Goal: Task Accomplishment & Management: Manage account settings

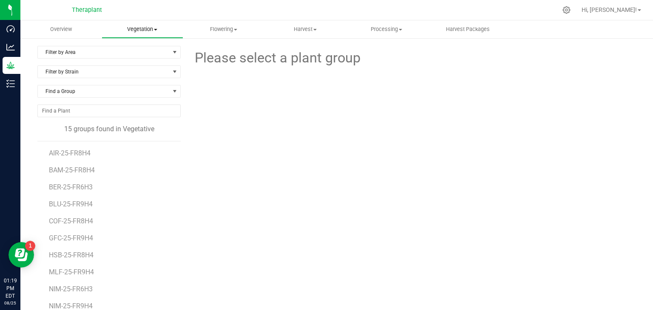
click at [155, 34] on uib-tab-heading "Vegetation Veg groups Veg plants Mother groups Mother plants Apply to plants Pl…" at bounding box center [142, 29] width 80 height 17
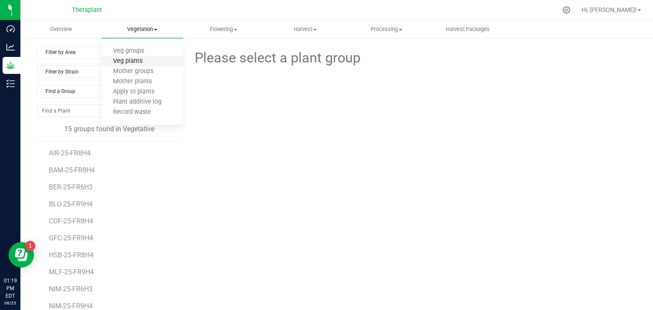
click at [141, 61] on span "Veg plants" at bounding box center [128, 61] width 52 height 7
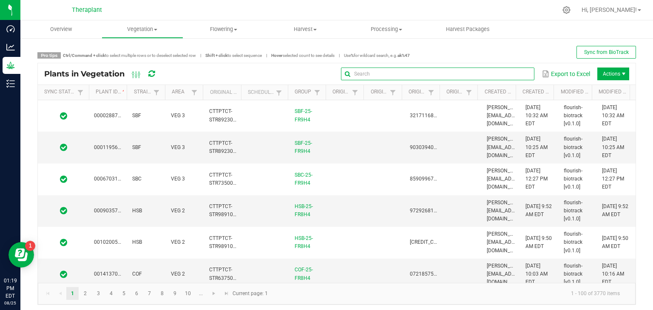
click at [505, 73] on input "text" at bounding box center [437, 74] width 193 height 13
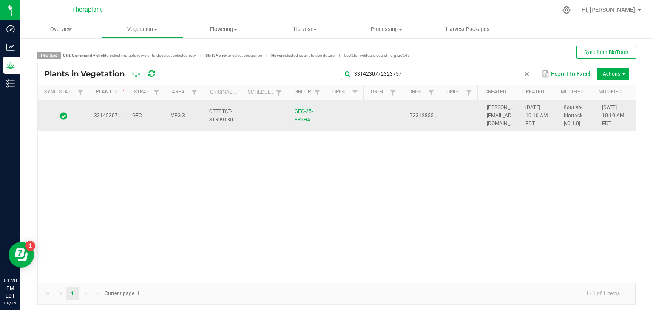
type input "3314230772323757"
click at [348, 112] on td at bounding box center [347, 115] width 38 height 31
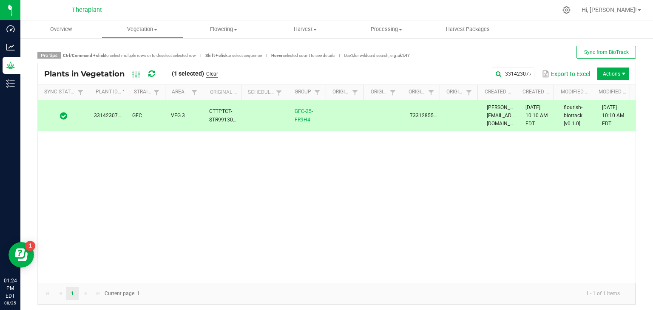
click at [214, 71] on link "Clear" at bounding box center [212, 74] width 12 height 7
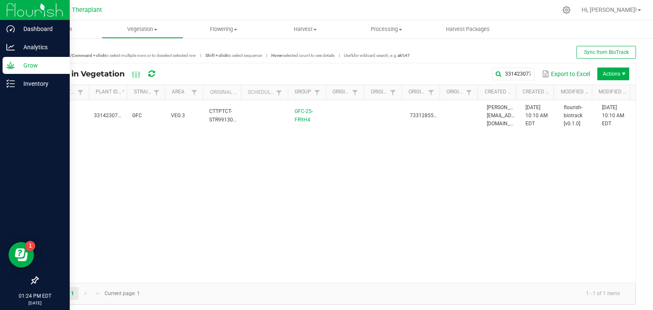
click at [43, 64] on p "Grow" at bounding box center [40, 65] width 51 height 10
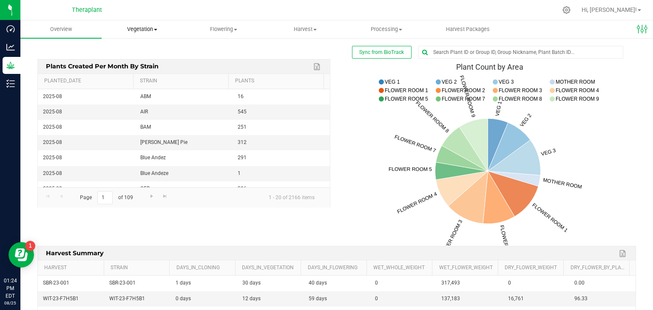
click at [144, 29] on span "Vegetation" at bounding box center [142, 30] width 80 height 8
click at [128, 59] on span "Veg plants" at bounding box center [128, 61] width 52 height 7
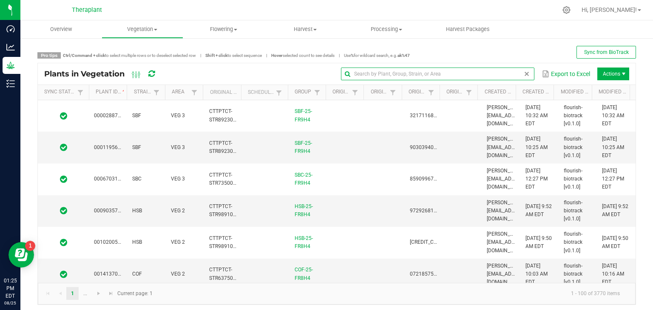
click at [502, 75] on input "text" at bounding box center [437, 74] width 193 height 13
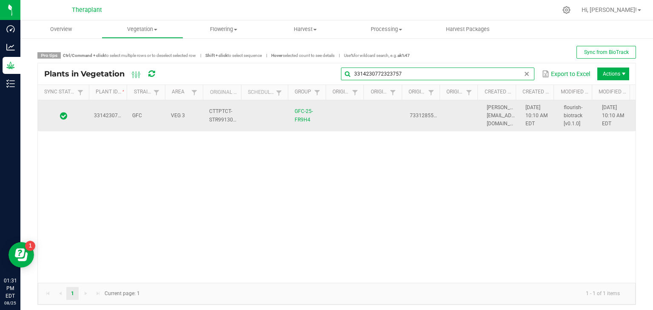
type input "3314230772323757"
click at [243, 115] on td at bounding box center [266, 115] width 47 height 31
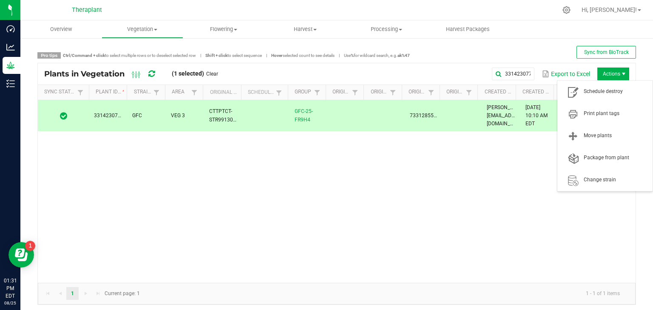
click at [620, 74] on span "Actions" at bounding box center [623, 74] width 7 height 7
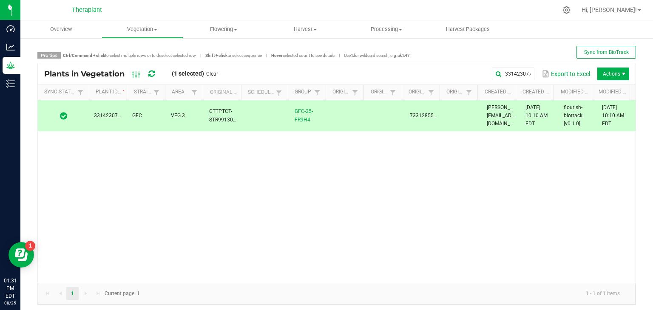
click at [337, 121] on td at bounding box center [347, 115] width 38 height 31
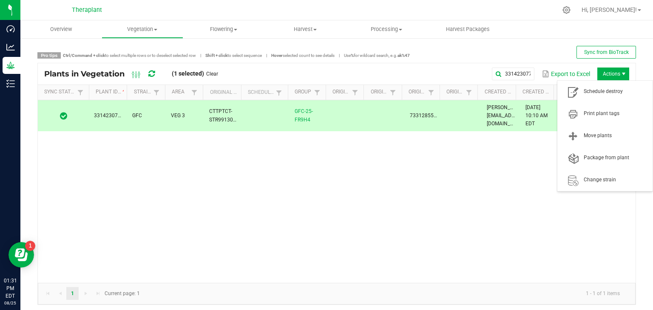
click at [613, 75] on span "Actions" at bounding box center [613, 74] width 32 height 13
click at [610, 89] on span "Schedule destroy" at bounding box center [616, 91] width 64 height 7
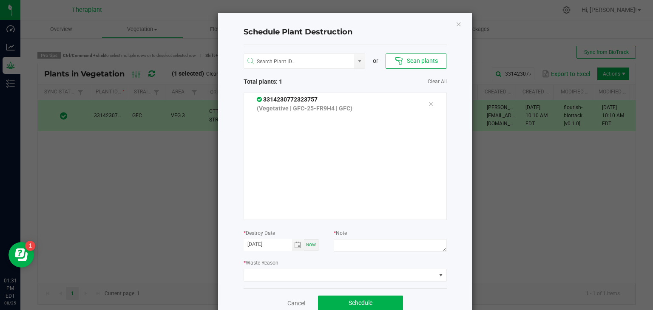
click at [398, 57] on icon at bounding box center [399, 61] width 9 height 9
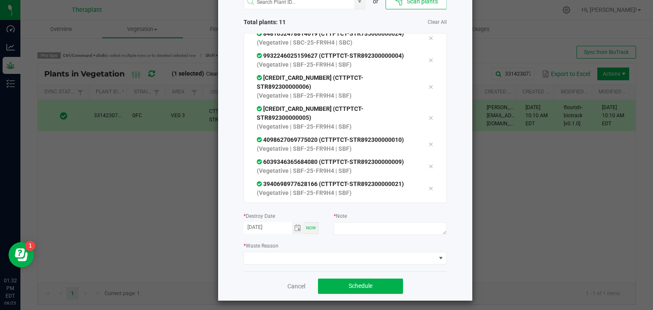
scroll to position [61, 0]
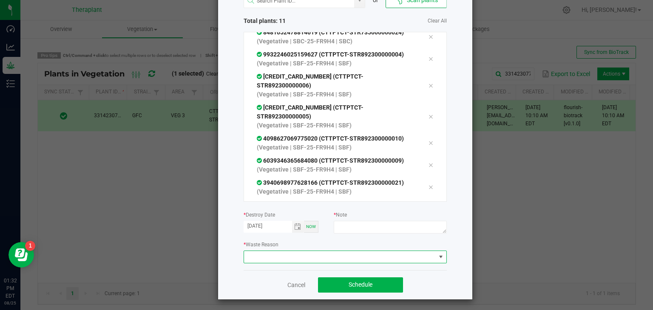
click at [328, 254] on span at bounding box center [340, 257] width 192 height 12
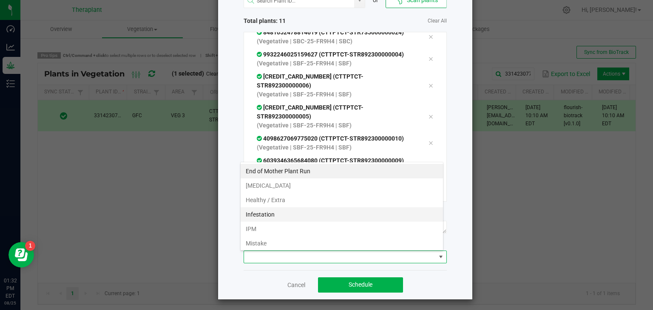
scroll to position [12, 203]
drag, startPoint x: 284, startPoint y: 188, endPoint x: 275, endPoint y: 208, distance: 22.1
click at [275, 208] on ul "End of Mother Plant Run [MEDICAL_DATA] Healthy / Extra [MEDICAL_DATA] IPM Mista…" at bounding box center [342, 250] width 202 height 173
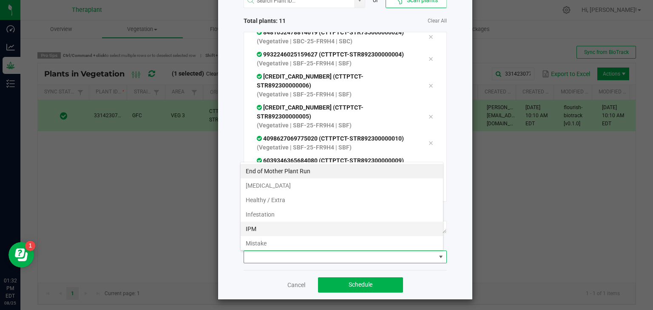
drag, startPoint x: 275, startPoint y: 208, endPoint x: 268, endPoint y: 225, distance: 18.3
click at [268, 225] on ul "End of Mother Plant Run [MEDICAL_DATA] Healthy / Extra [MEDICAL_DATA] IPM Mista…" at bounding box center [342, 250] width 202 height 173
click at [268, 225] on li "IPM" at bounding box center [342, 229] width 202 height 14
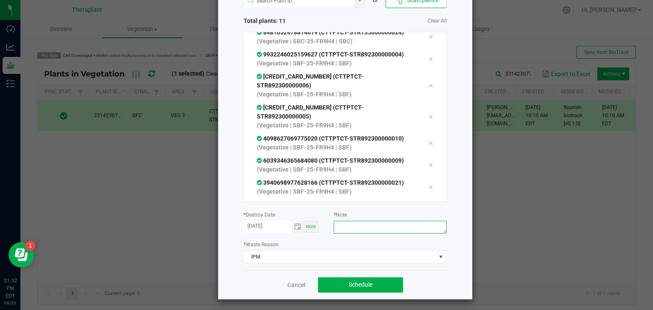
click at [370, 229] on textarea at bounding box center [390, 227] width 113 height 13
type textarea "n"
type textarea "ipm"
click at [358, 282] on span "Schedule" at bounding box center [361, 284] width 24 height 7
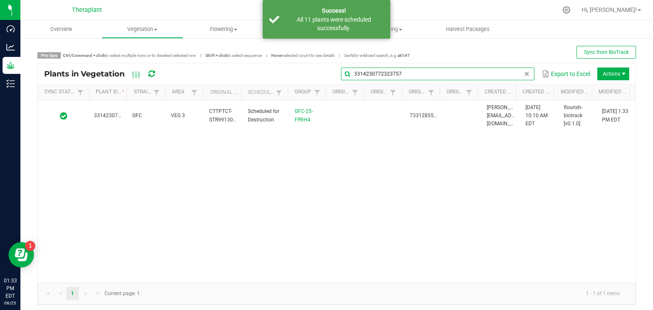
click at [516, 77] on global-search-input-ngx "3314230772323757" at bounding box center [437, 74] width 193 height 6
click at [523, 74] on span at bounding box center [526, 74] width 7 height 7
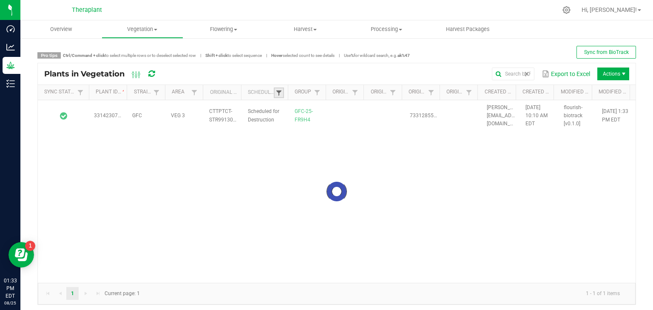
click at [276, 95] on span at bounding box center [279, 93] width 7 height 7
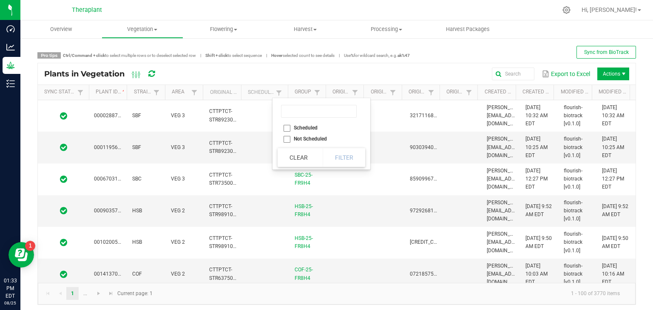
click at [287, 128] on li "Scheduled" at bounding box center [319, 127] width 82 height 11
checkbox input "true"
click at [347, 159] on button "Filter" at bounding box center [344, 157] width 43 height 19
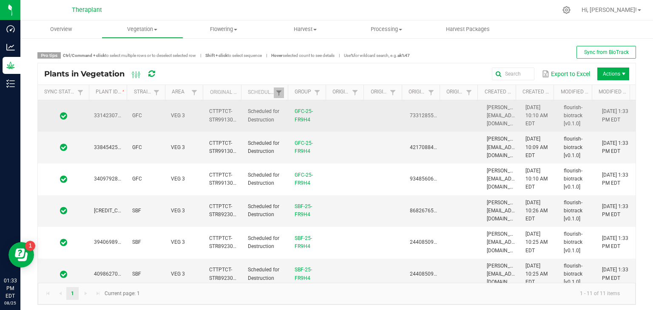
click at [99, 114] on span "3314230772323757" at bounding box center [118, 116] width 48 height 6
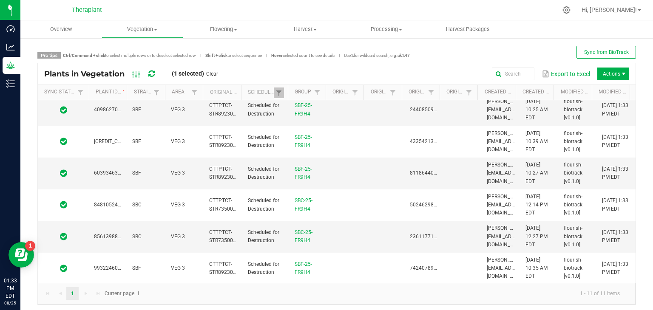
scroll to position [3, 0]
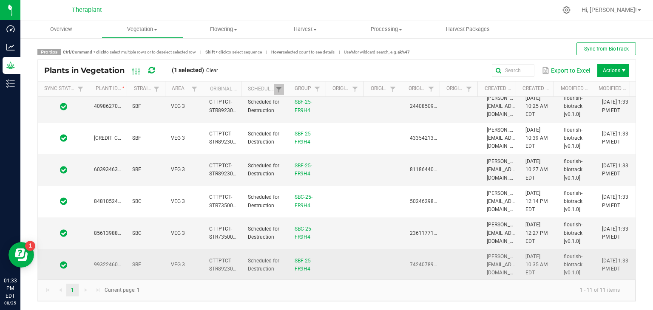
click at [102, 264] on span "9932246025159627" at bounding box center [118, 265] width 48 height 6
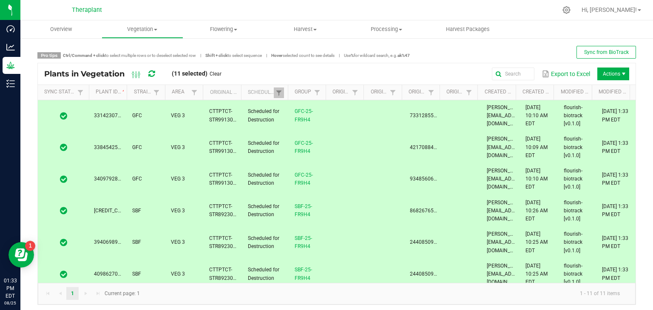
scroll to position [165, 0]
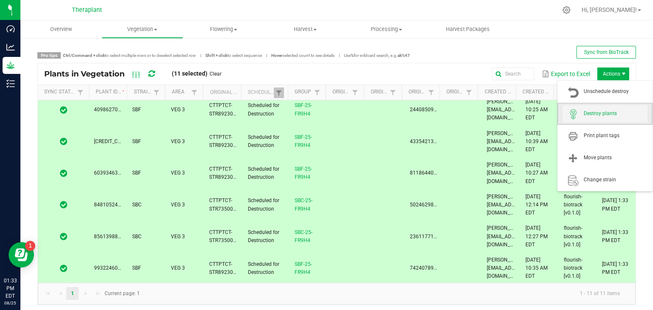
click at [594, 114] on span "Destroy plants" at bounding box center [616, 113] width 64 height 7
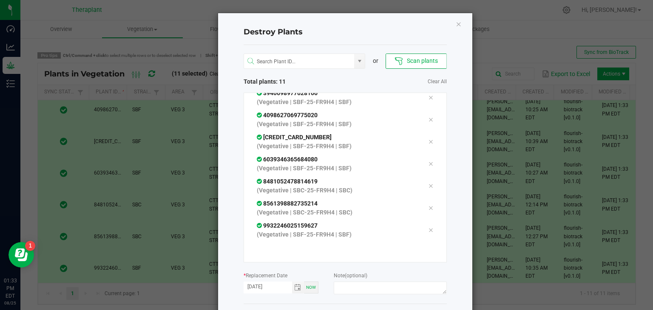
scroll to position [36, 0]
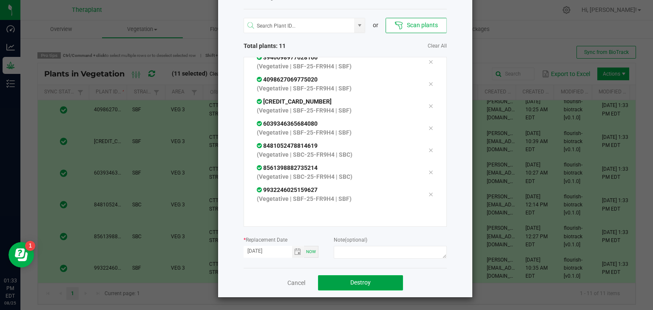
click at [348, 288] on button "Destroy" at bounding box center [360, 283] width 85 height 15
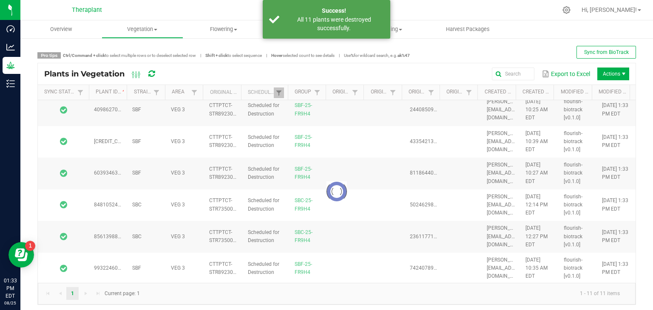
scroll to position [0, 0]
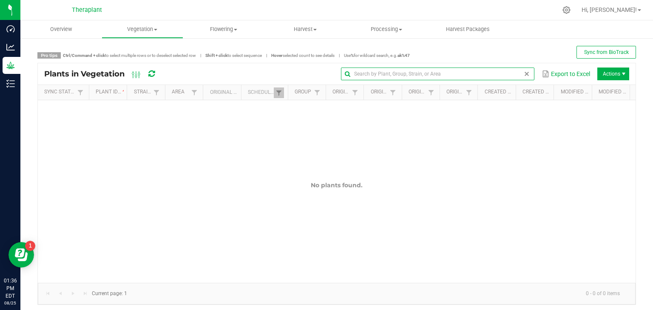
click at [495, 72] on input "text" at bounding box center [437, 74] width 193 height 13
type input "4989008613381983"
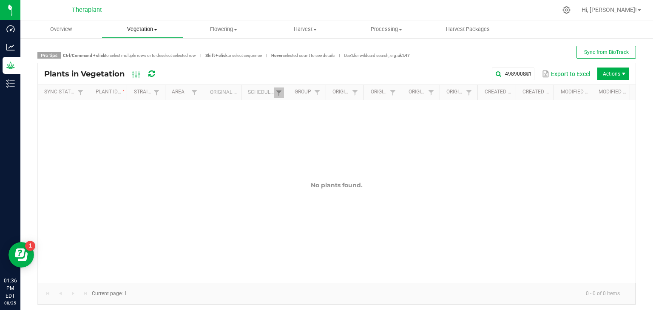
click at [139, 28] on span "Vegetation" at bounding box center [142, 30] width 80 height 8
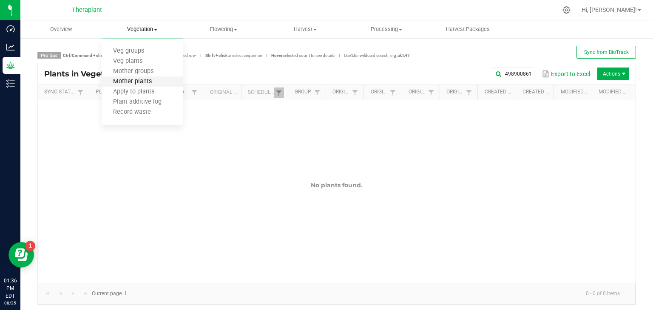
click at [129, 80] on span "Mother plants" at bounding box center [133, 81] width 62 height 7
